Goal: Task Accomplishment & Management: Manage account settings

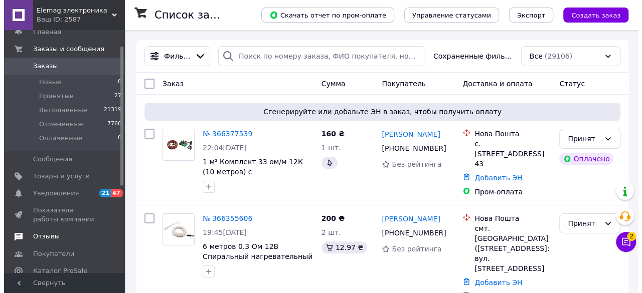
scroll to position [50, 0]
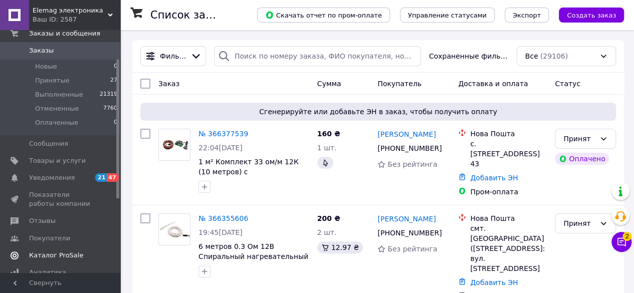
click at [52, 256] on span "Каталог ProSale" at bounding box center [56, 255] width 54 height 9
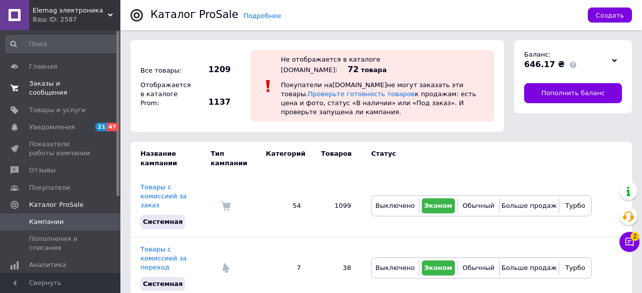
click at [64, 83] on span "Заказы и сообщения" at bounding box center [61, 88] width 64 height 18
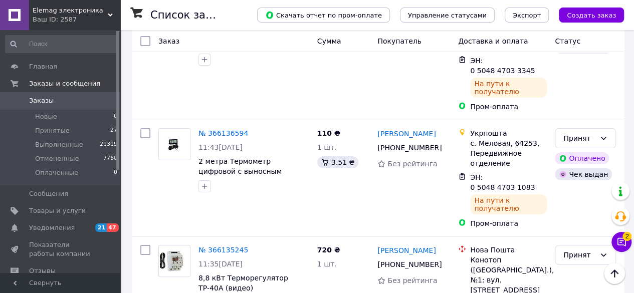
scroll to position [2001, 0]
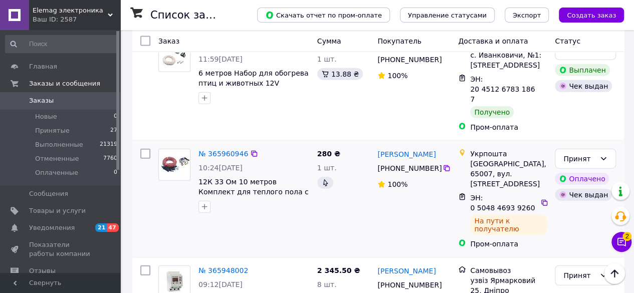
scroll to position [1203, 0]
